Goal: Transaction & Acquisition: Purchase product/service

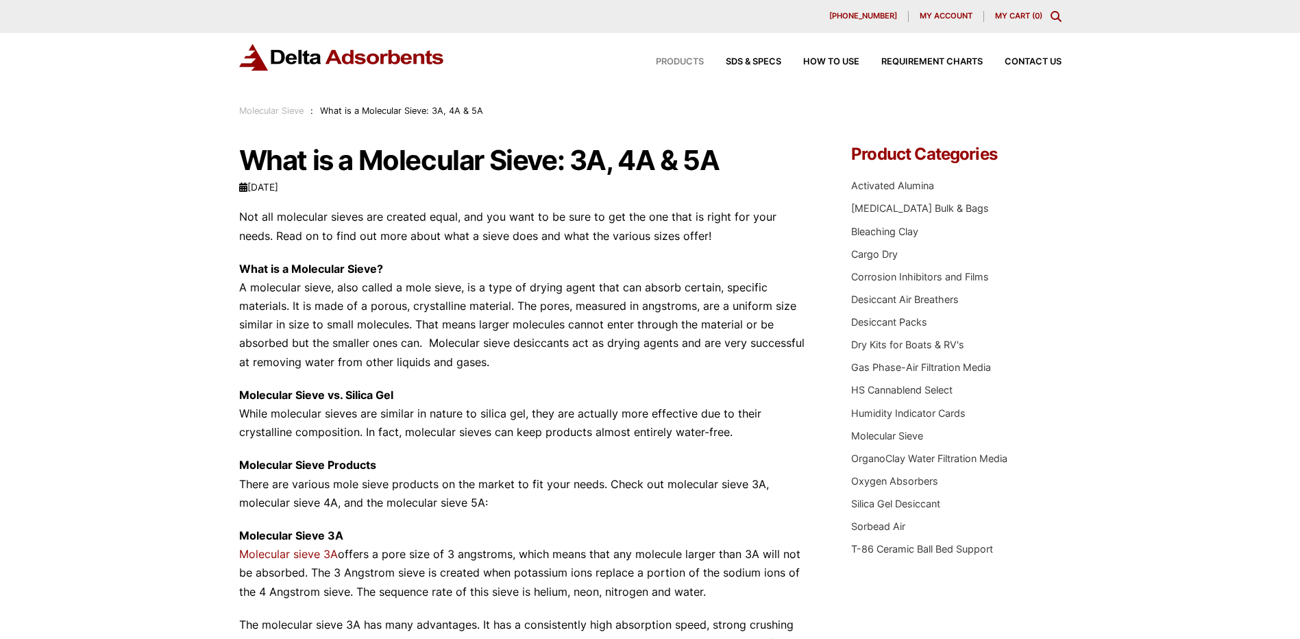
click at [678, 64] on span "Products" at bounding box center [680, 62] width 48 height 9
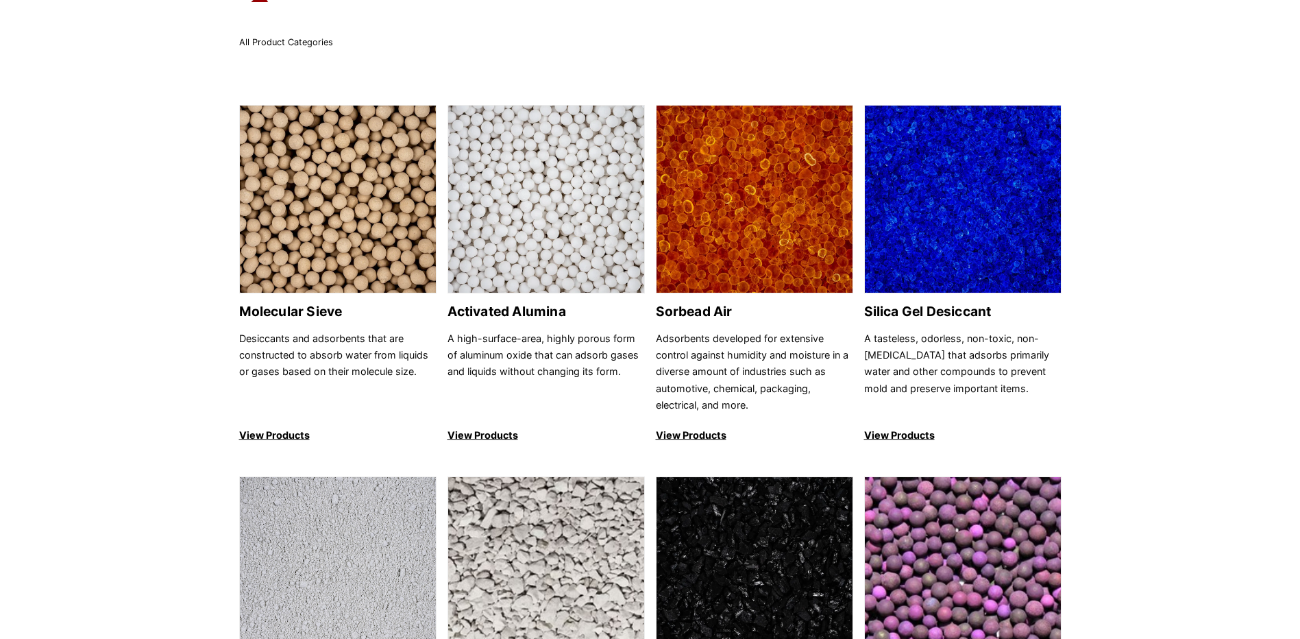
scroll to position [137, 0]
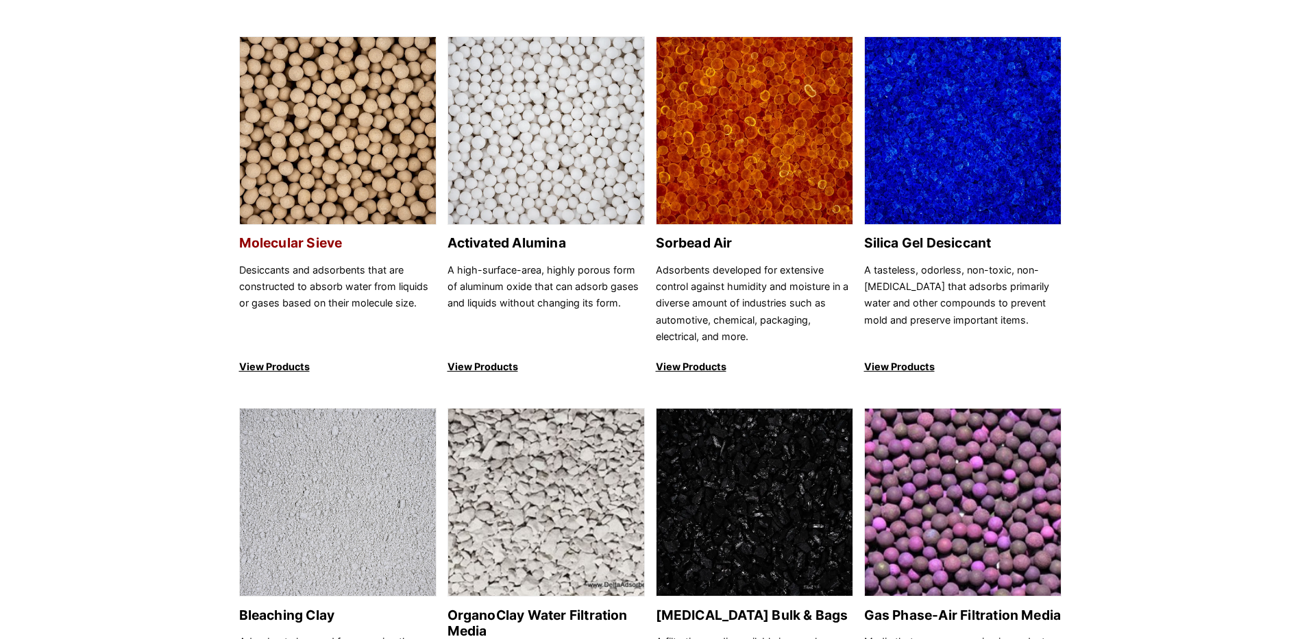
click at [325, 302] on p "Desiccants and adsorbents that are constructed to absorb water from liquids or …" at bounding box center [337, 304] width 197 height 84
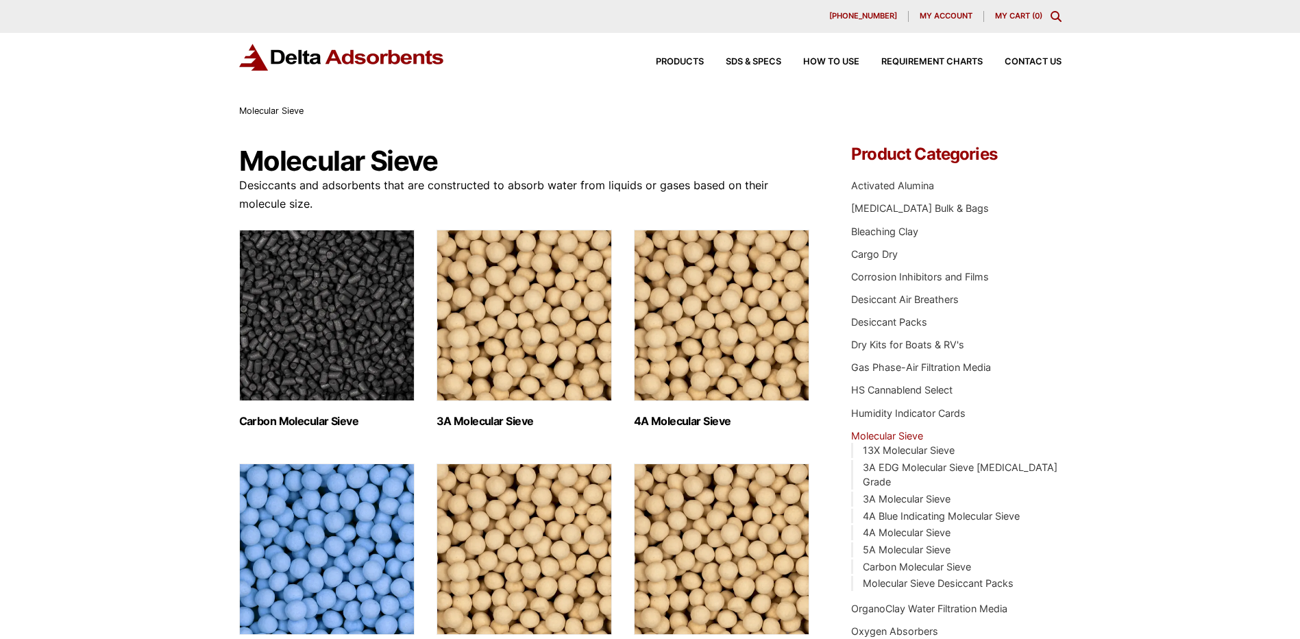
click at [513, 321] on img "Visit product category 3A Molecular Sieve" at bounding box center [524, 315] width 175 height 171
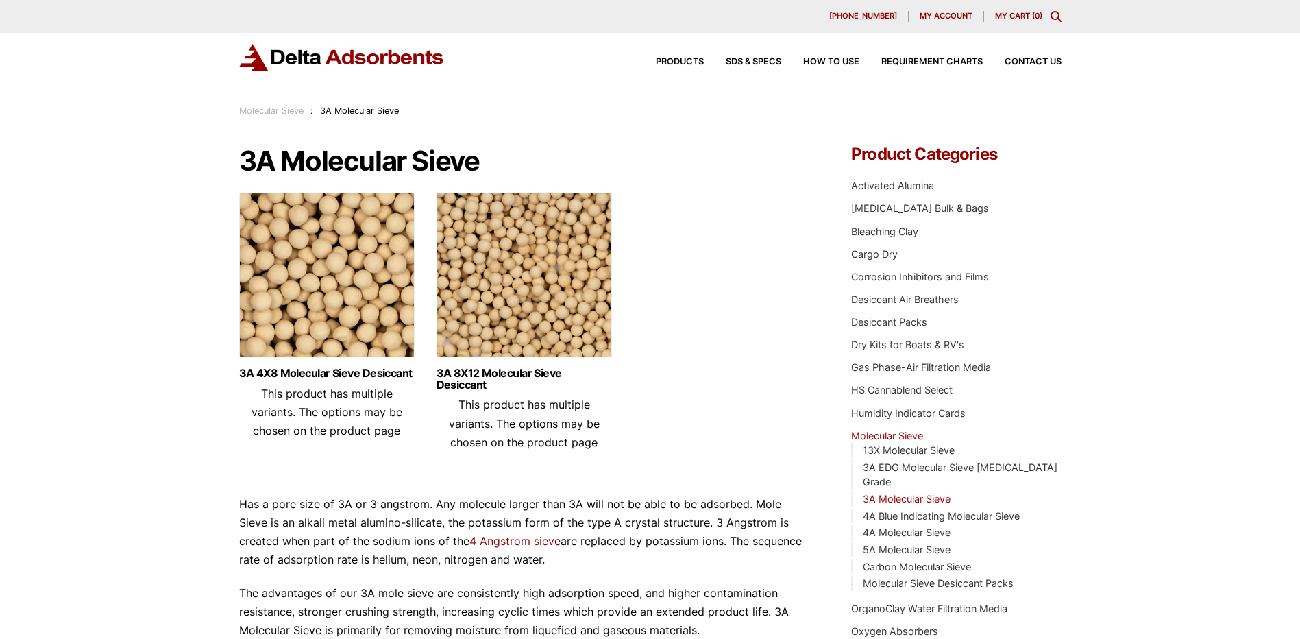
click at [1010, 13] on link "My Cart ( 0 )" at bounding box center [1018, 16] width 47 height 10
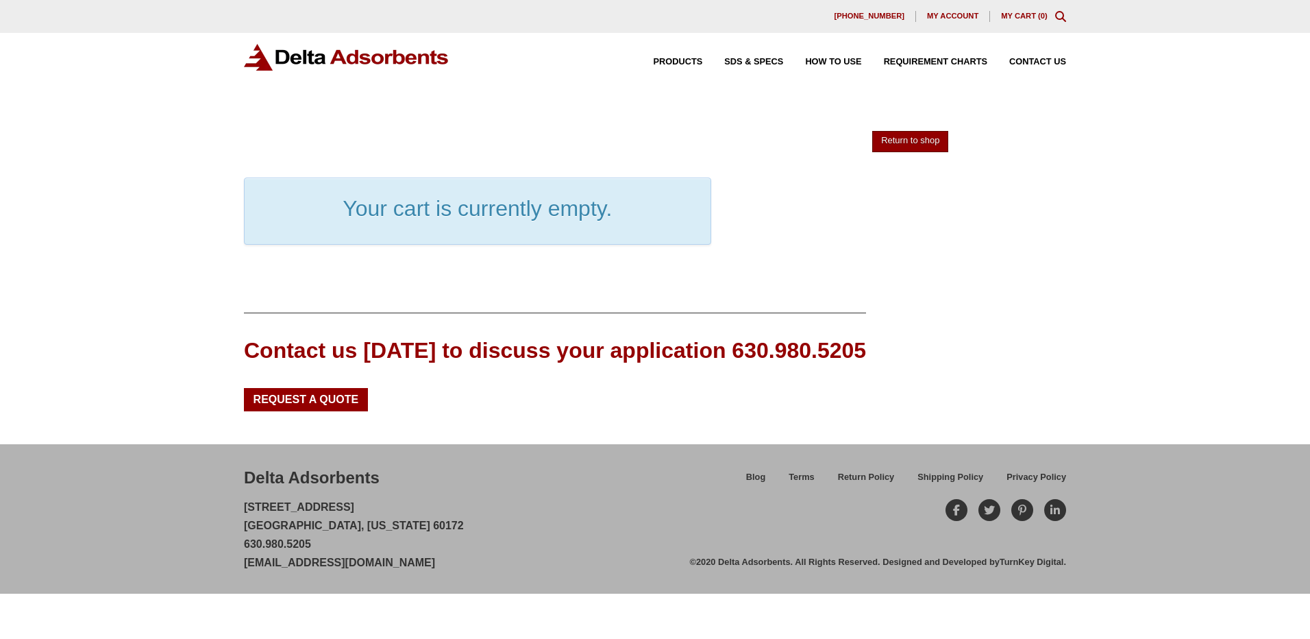
click at [909, 143] on link "Return to shop" at bounding box center [910, 141] width 76 height 21
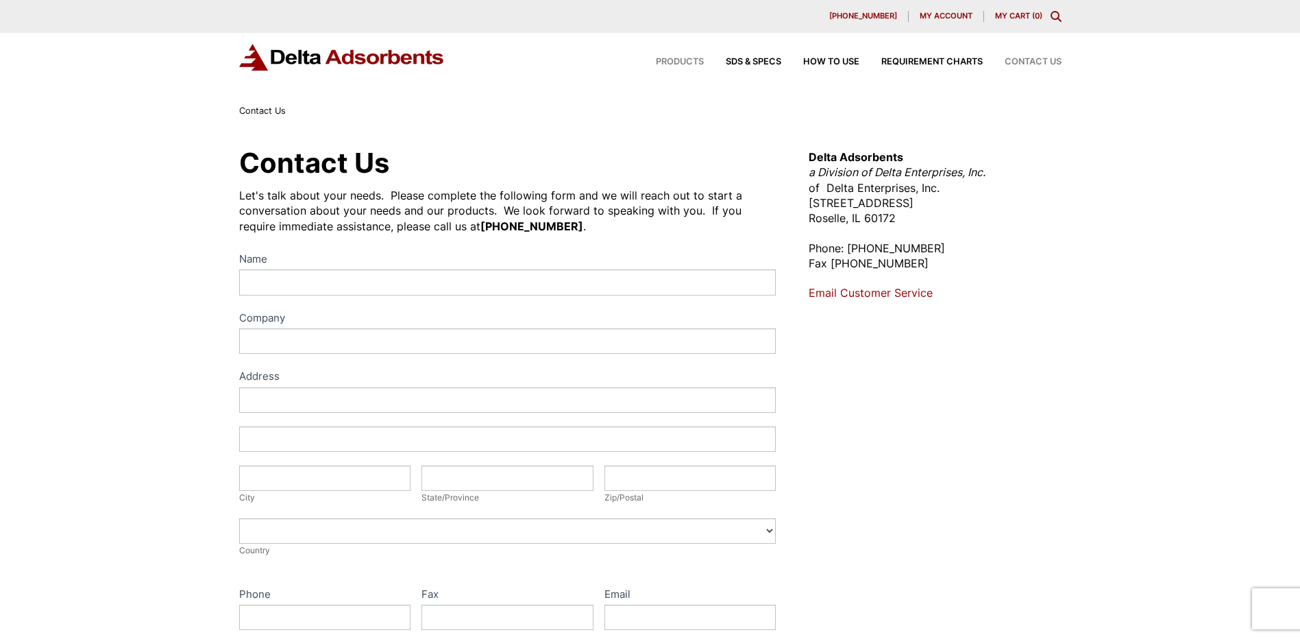
click at [683, 60] on span "Products" at bounding box center [680, 62] width 48 height 9
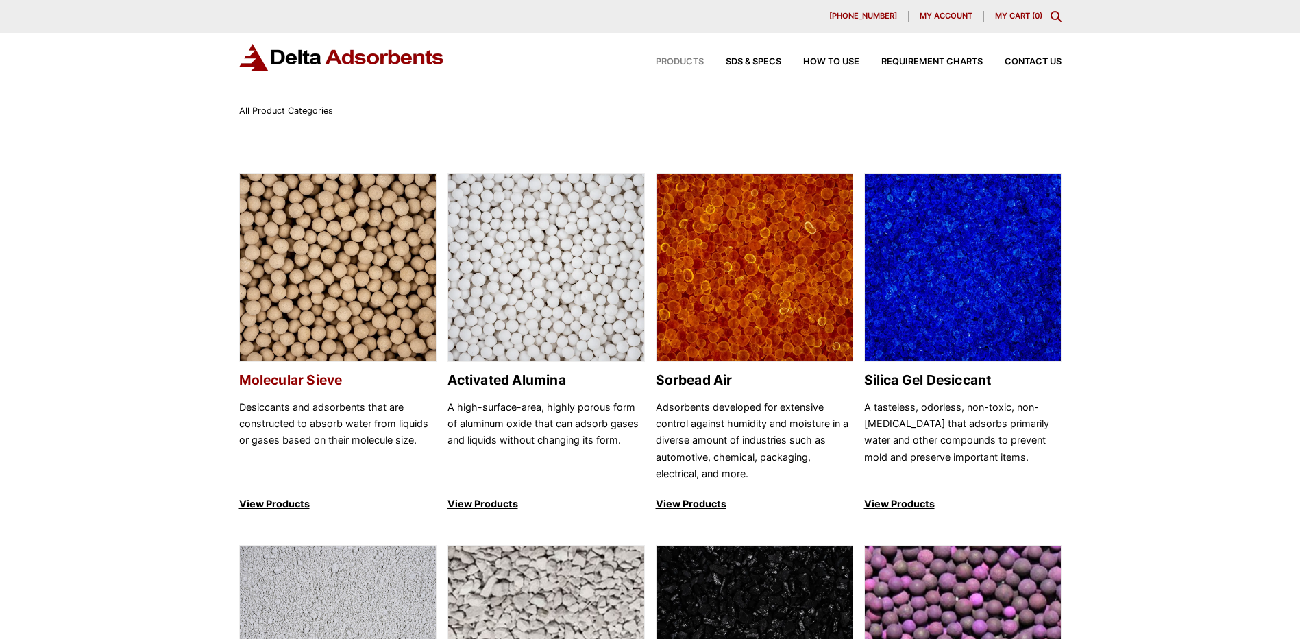
click at [312, 317] on img at bounding box center [338, 268] width 196 height 188
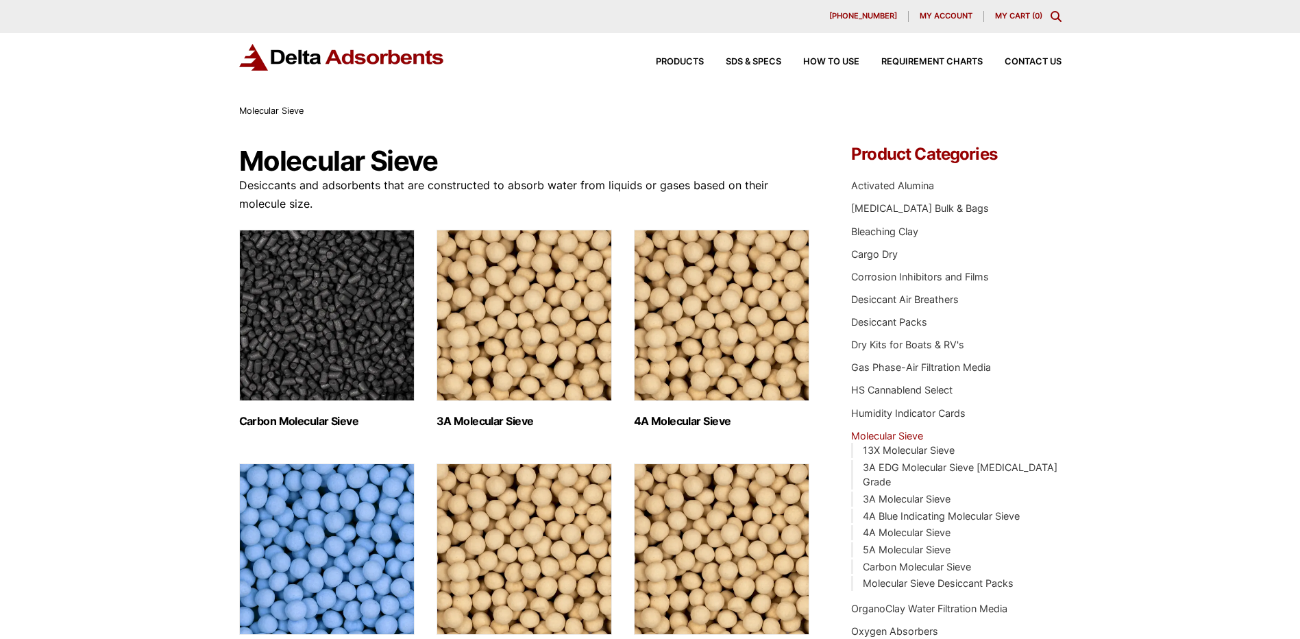
click at [726, 358] on img "Visit product category 4A Molecular Sieve" at bounding box center [721, 315] width 175 height 171
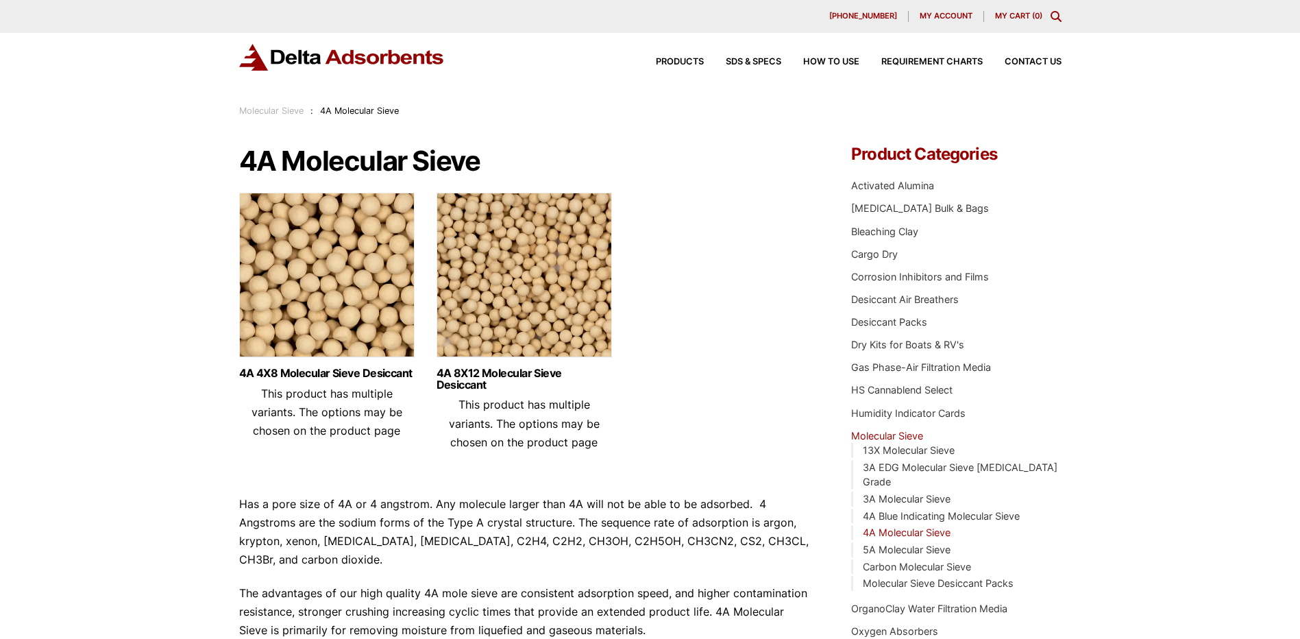
click at [299, 275] on img at bounding box center [326, 278] width 175 height 171
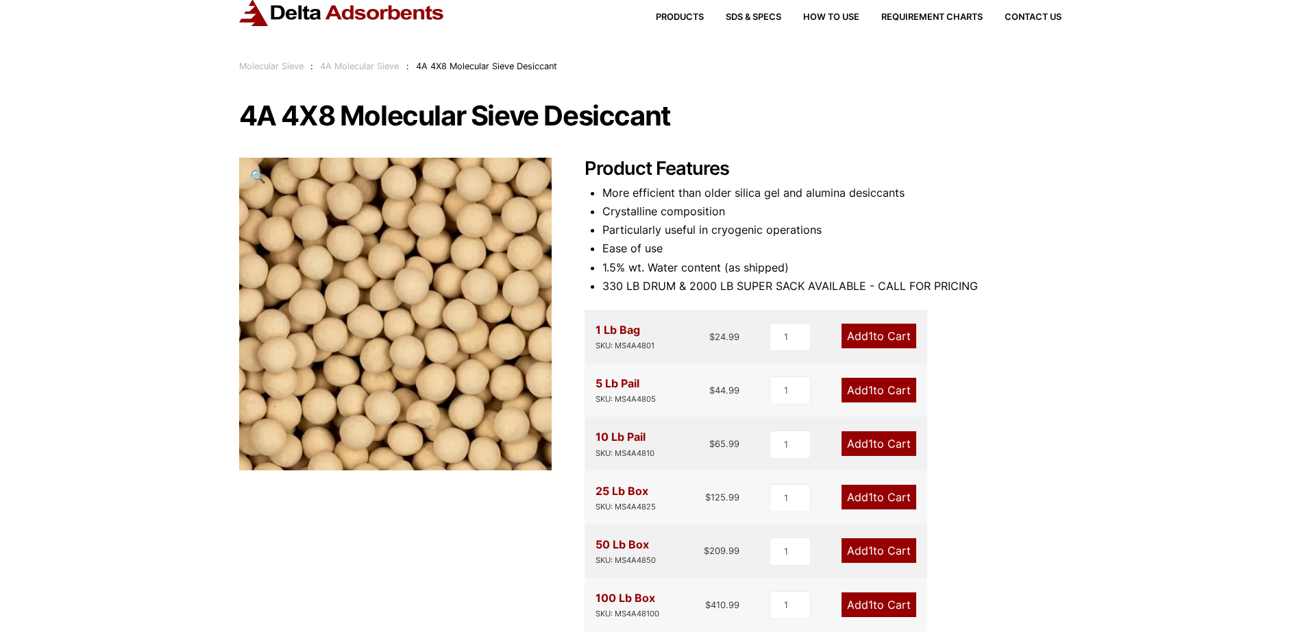
scroll to position [69, 0]
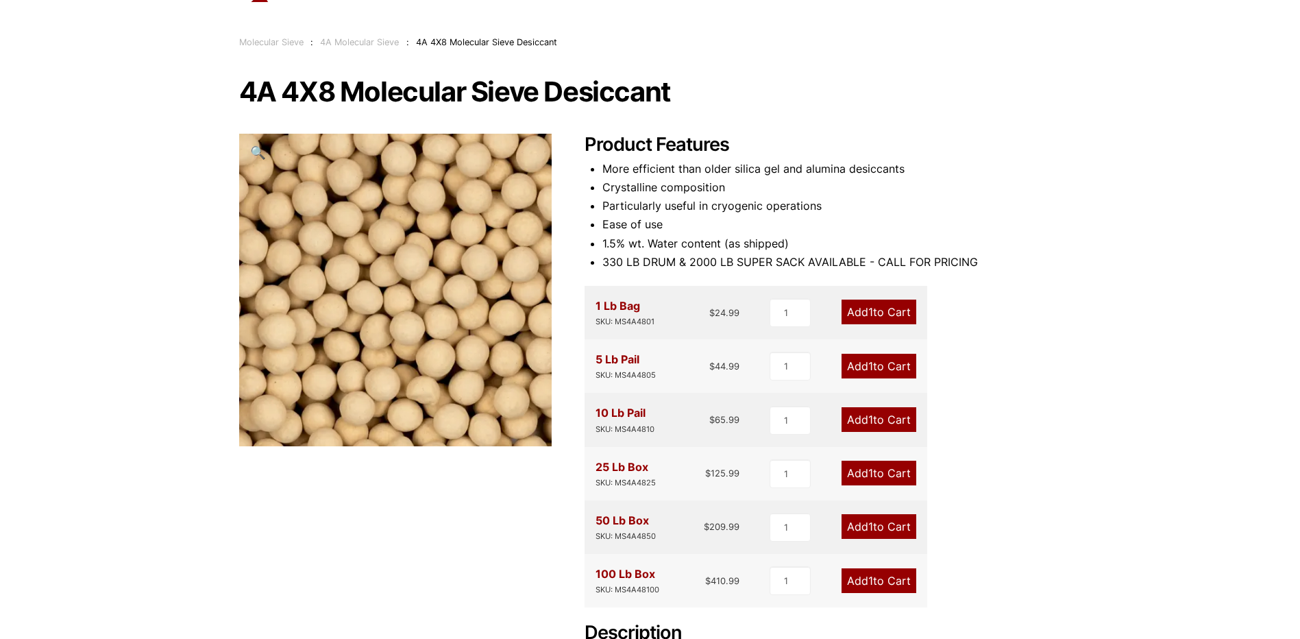
click at [887, 470] on link "Add 1 to Cart" at bounding box center [878, 472] width 75 height 25
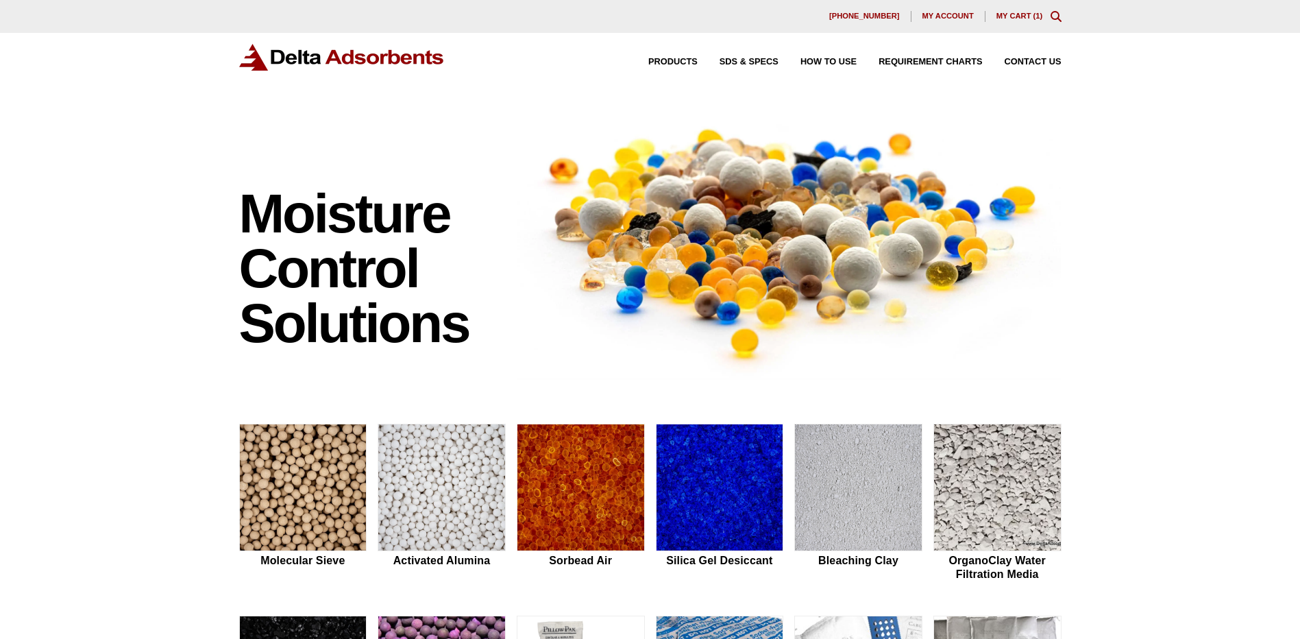
click at [1015, 14] on link "My Cart ( 1 )" at bounding box center [1019, 16] width 47 height 8
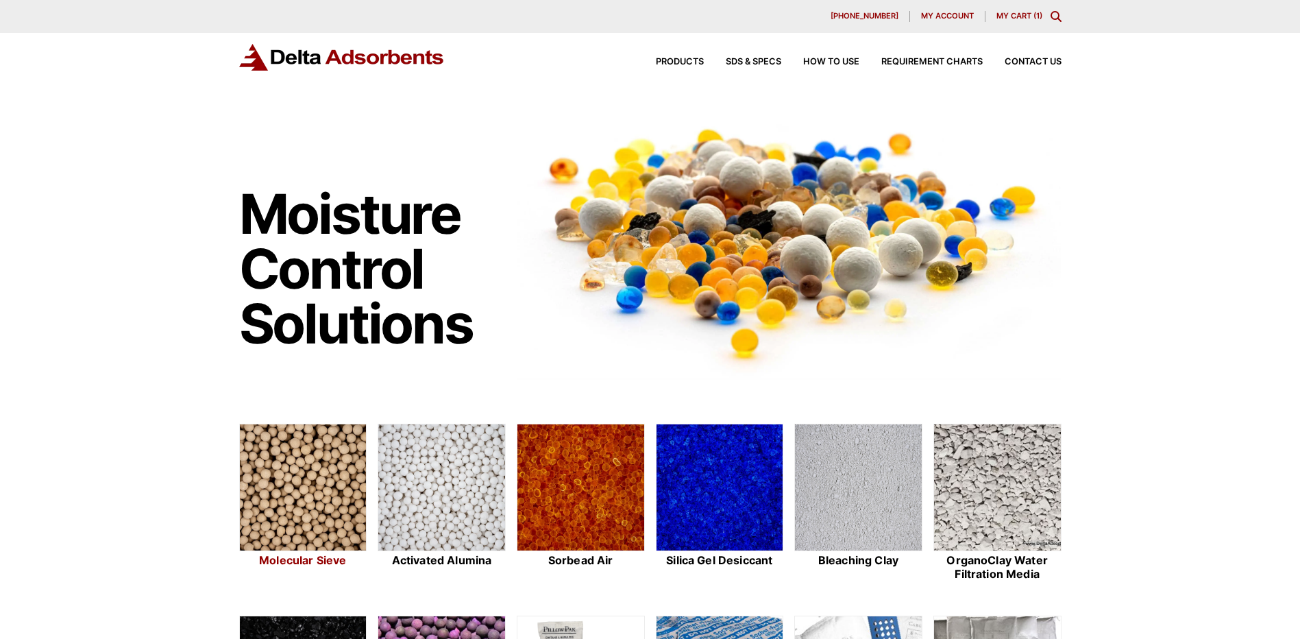
click at [306, 501] on img at bounding box center [303, 487] width 127 height 127
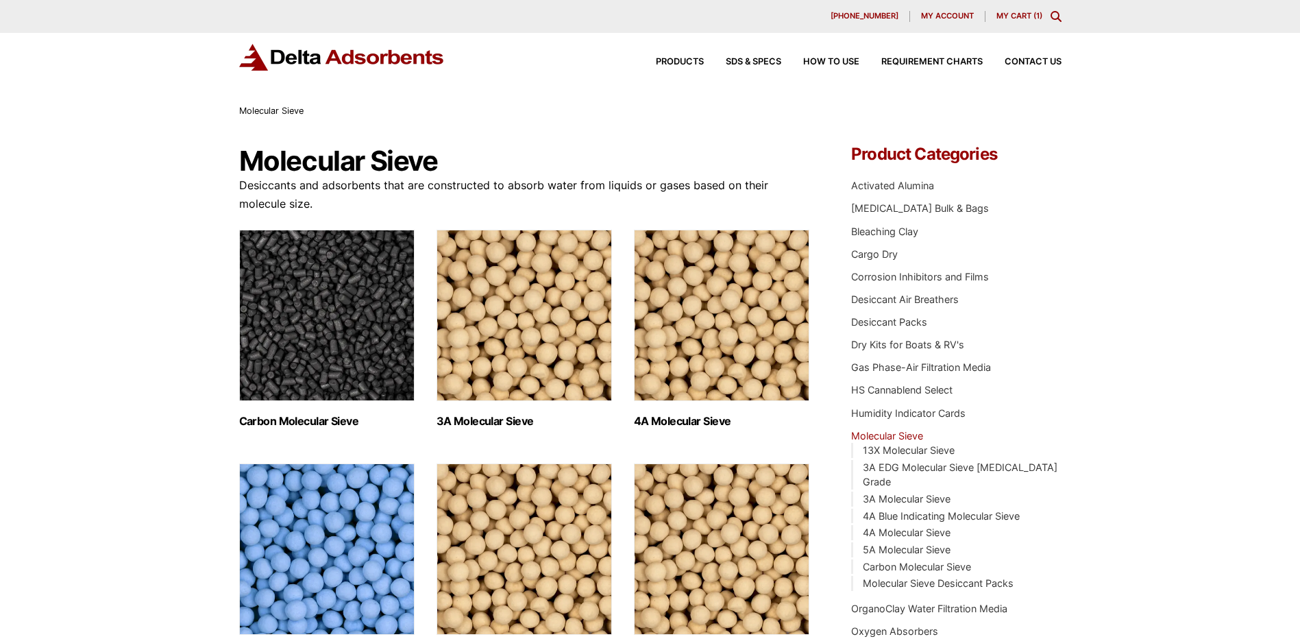
click at [781, 319] on img "Visit product category 4A Molecular Sieve" at bounding box center [721, 315] width 175 height 171
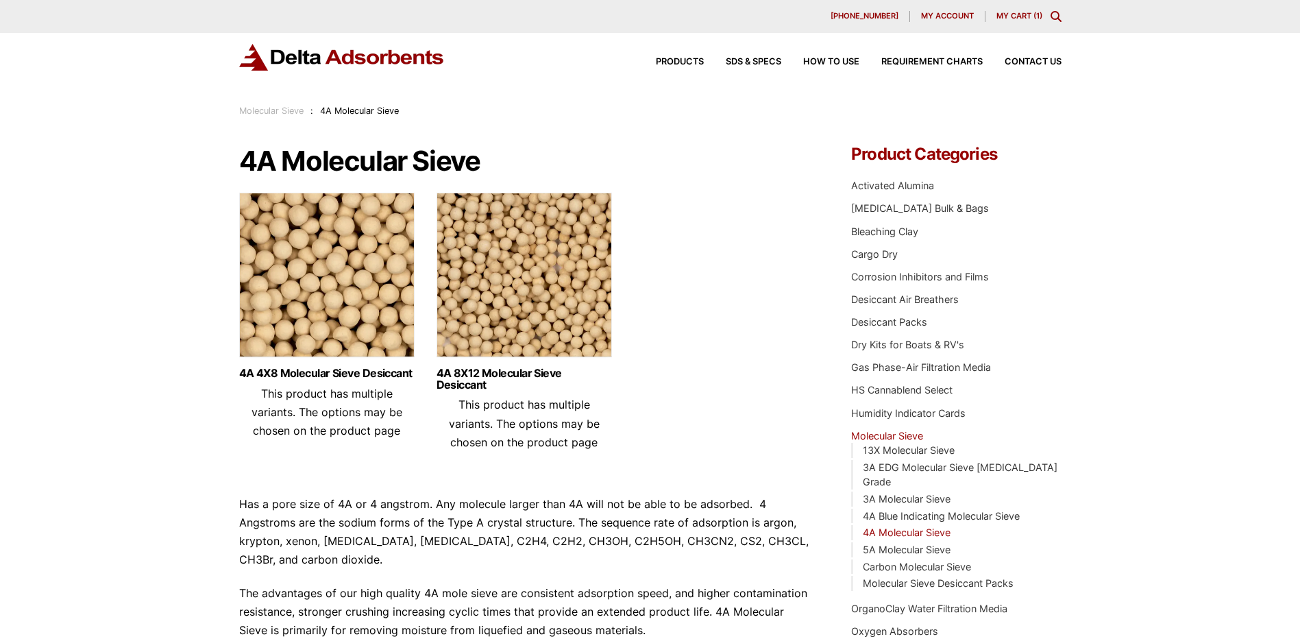
click at [280, 275] on img at bounding box center [326, 278] width 175 height 171
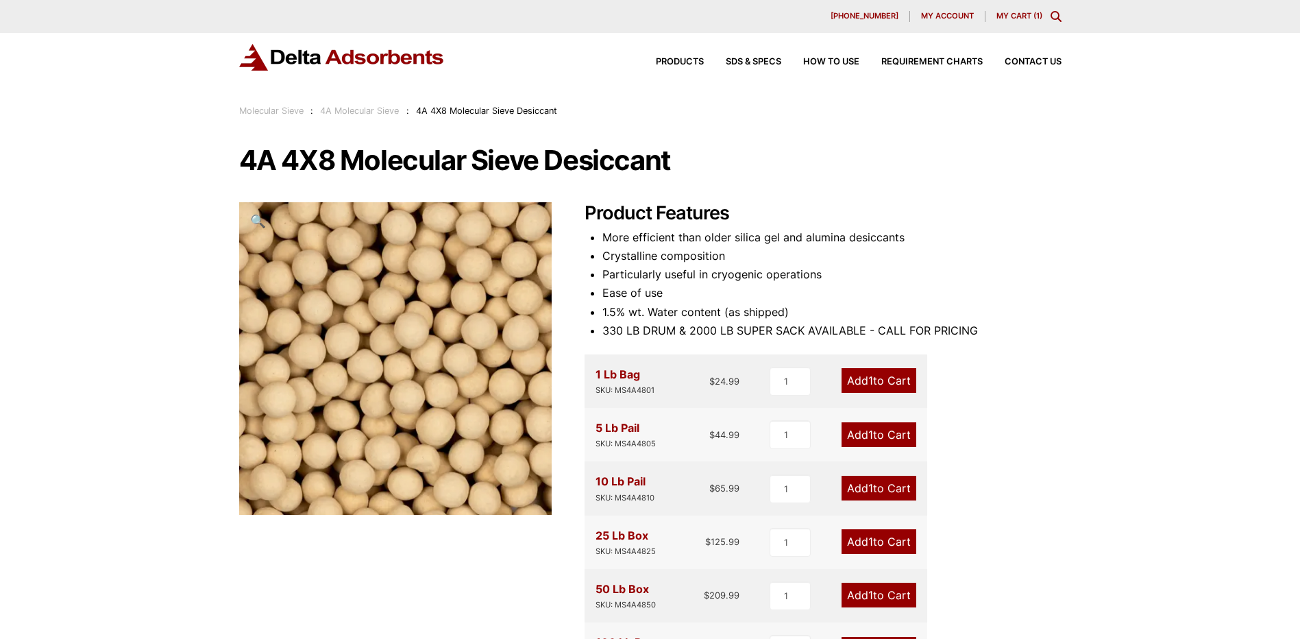
click at [1022, 17] on link "My Cart ( 1 )" at bounding box center [1019, 16] width 46 height 10
